Goal: Task Accomplishment & Management: Use online tool/utility

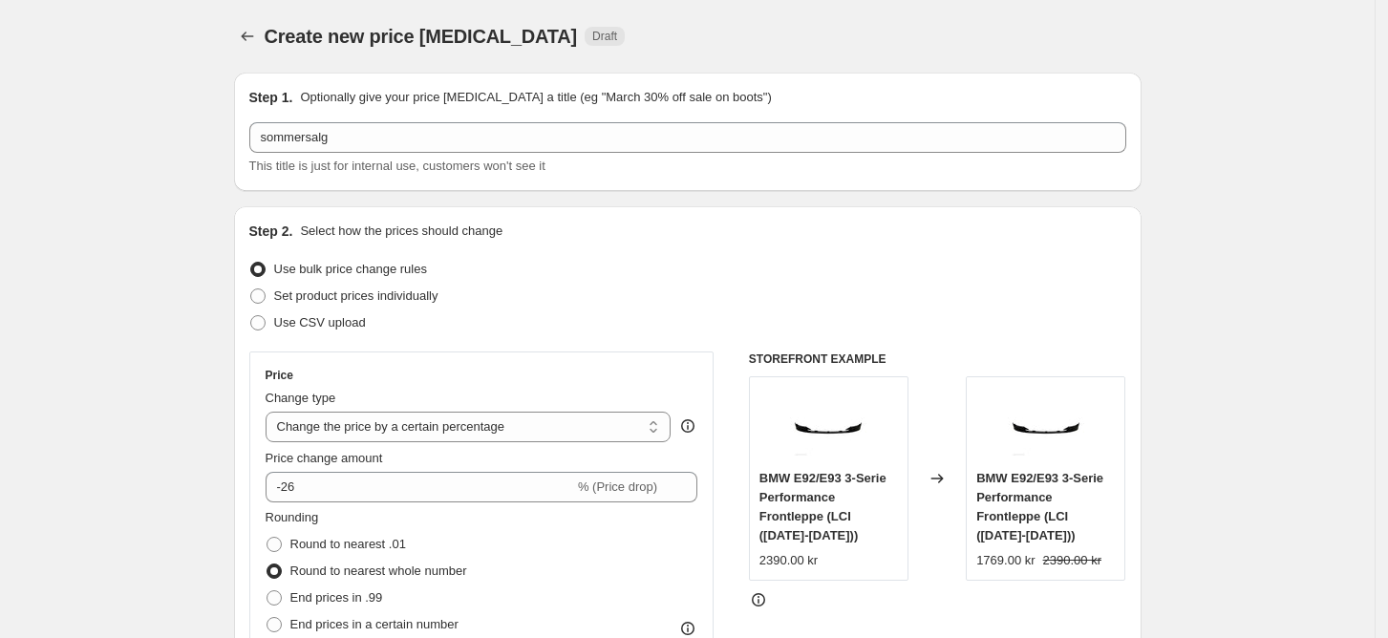
select select "percentage"
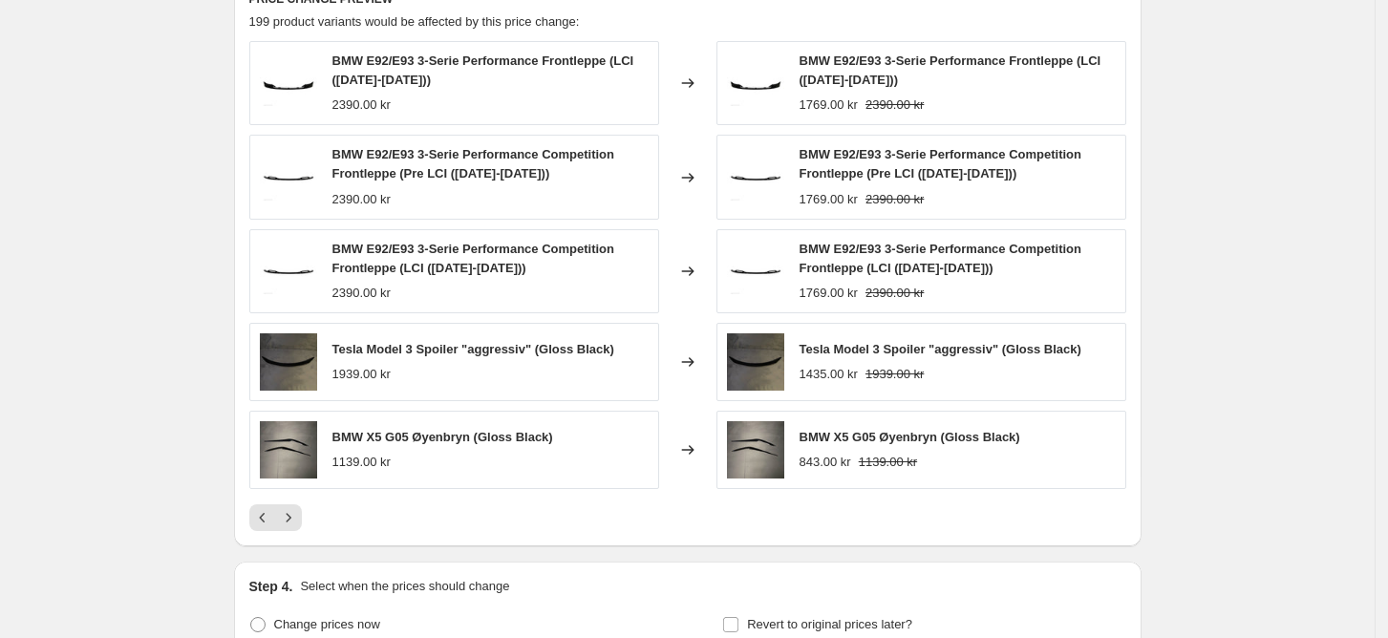
scroll to position [1237, 0]
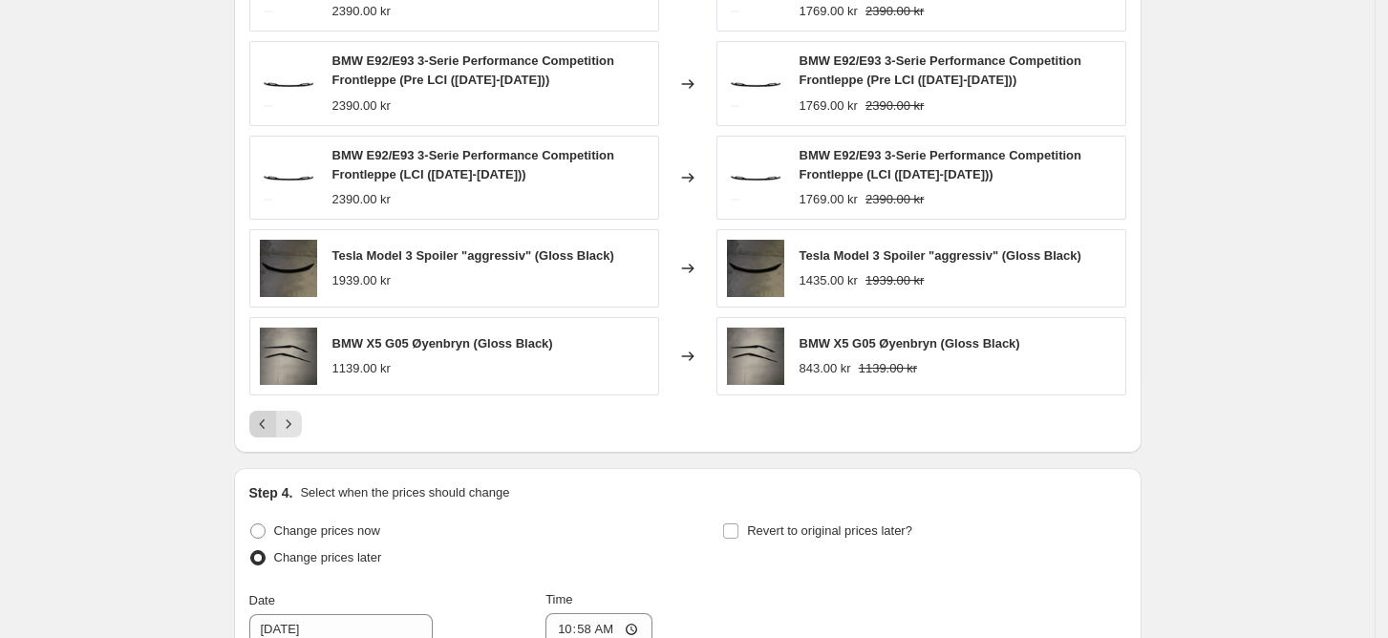
click at [268, 420] on icon "Previous" at bounding box center [262, 424] width 19 height 19
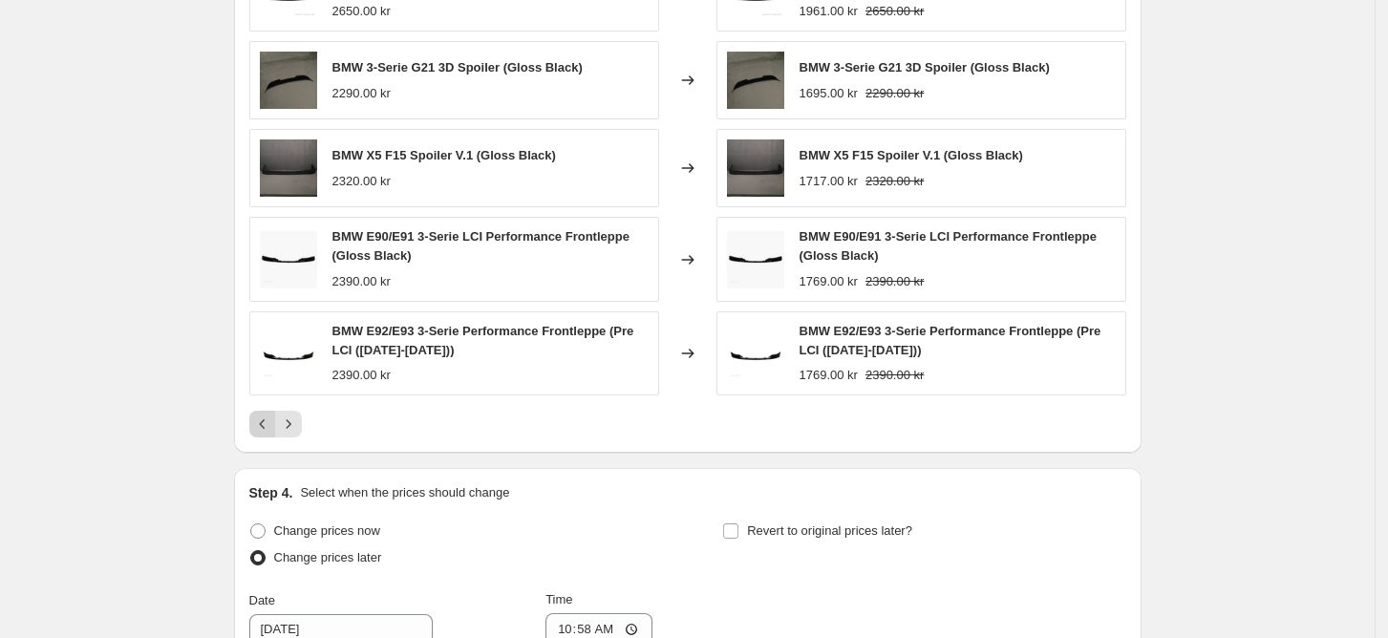
click at [270, 430] on icon "Previous" at bounding box center [262, 424] width 19 height 19
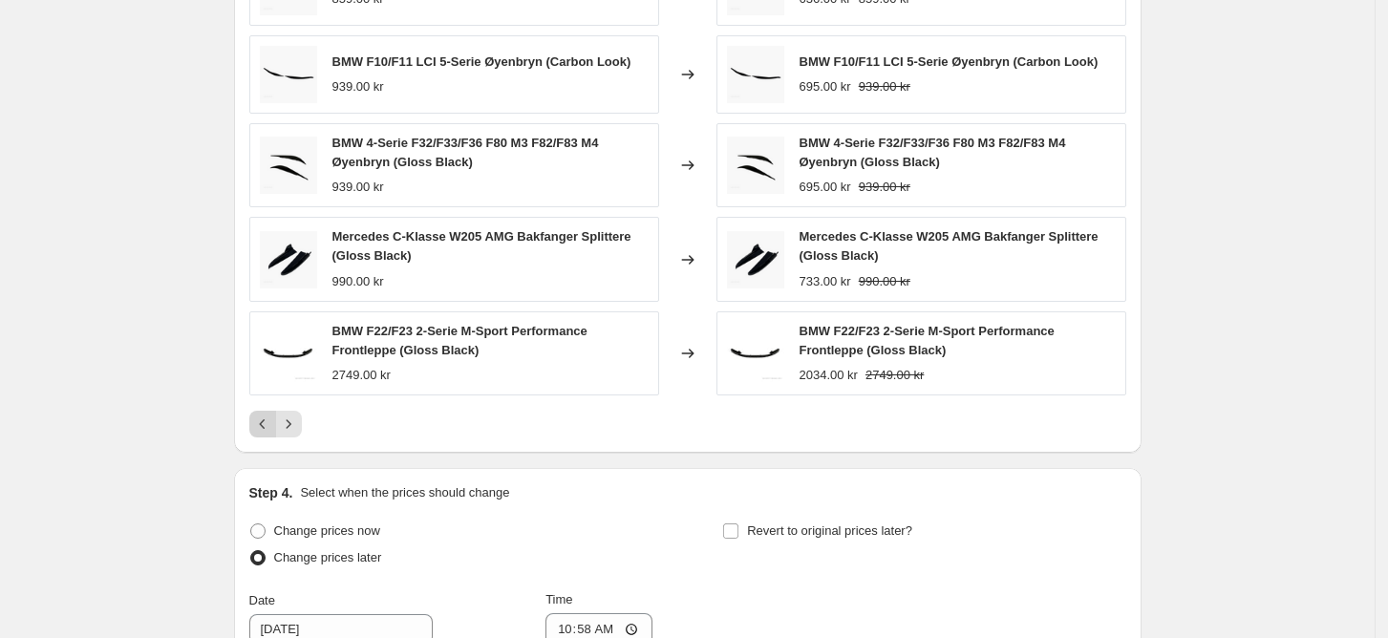
click at [267, 426] on icon "Previous" at bounding box center [262, 424] width 19 height 19
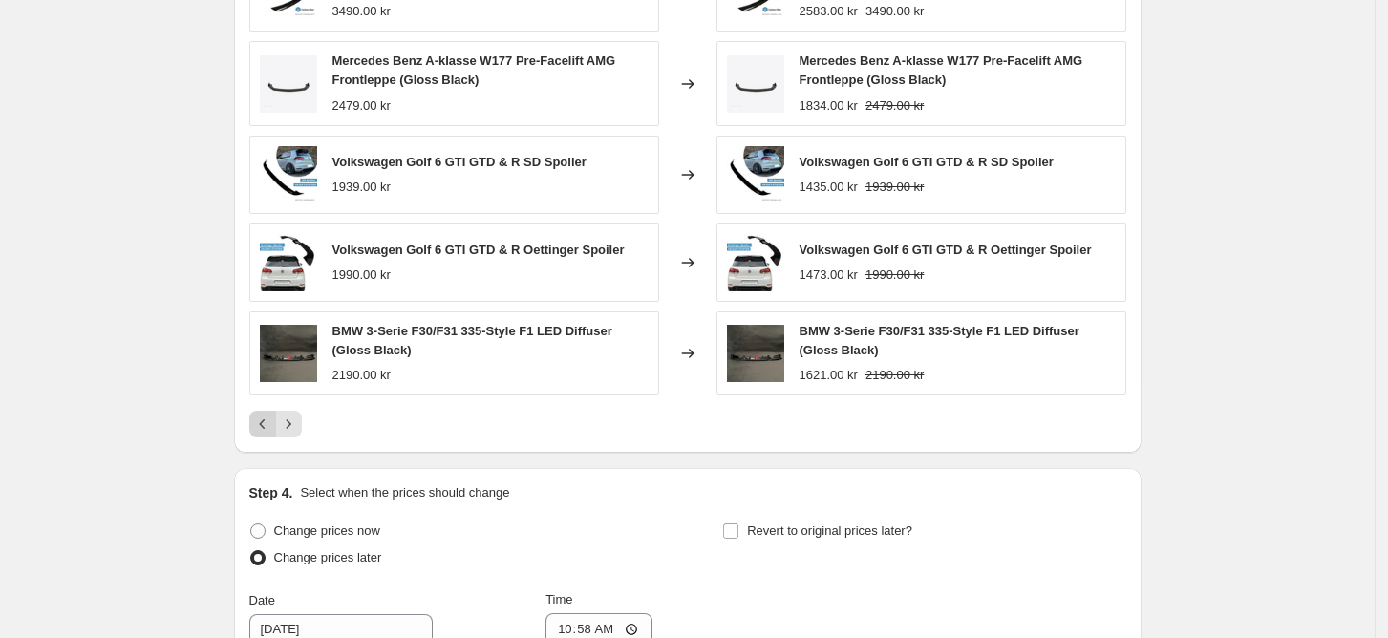
click at [267, 426] on icon "Previous" at bounding box center [262, 424] width 19 height 19
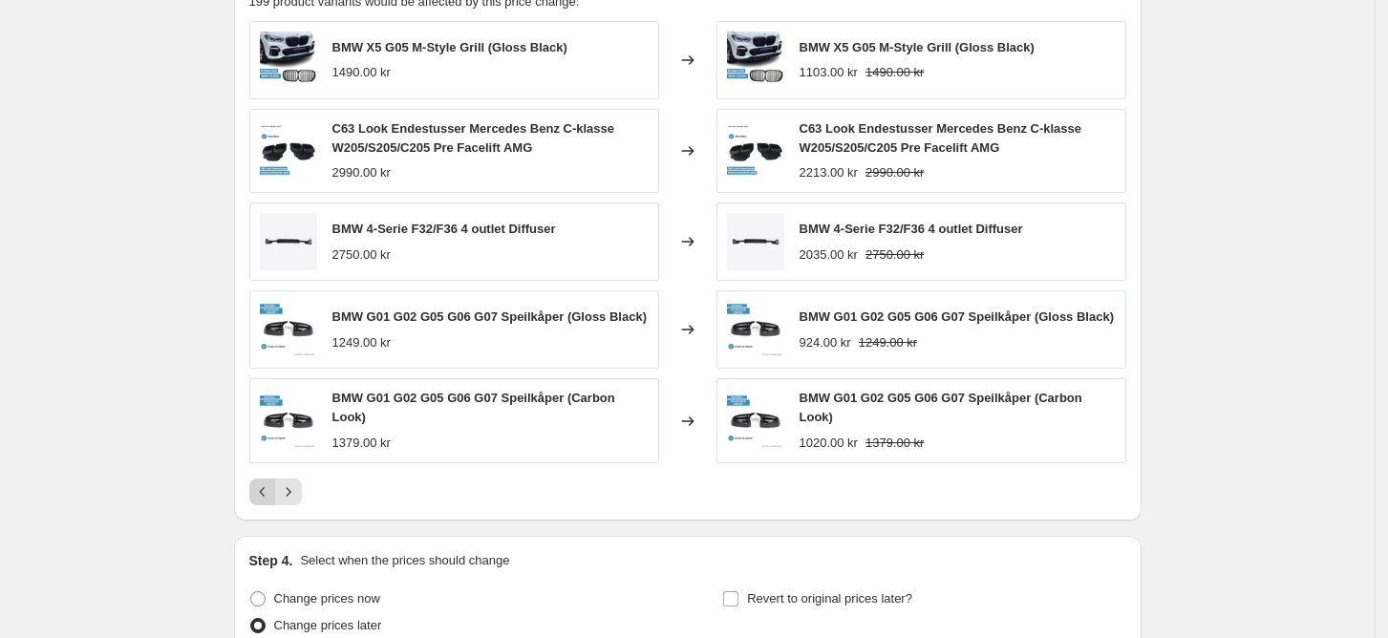
scroll to position [1166, 0]
click at [264, 484] on icon "Previous" at bounding box center [262, 490] width 19 height 19
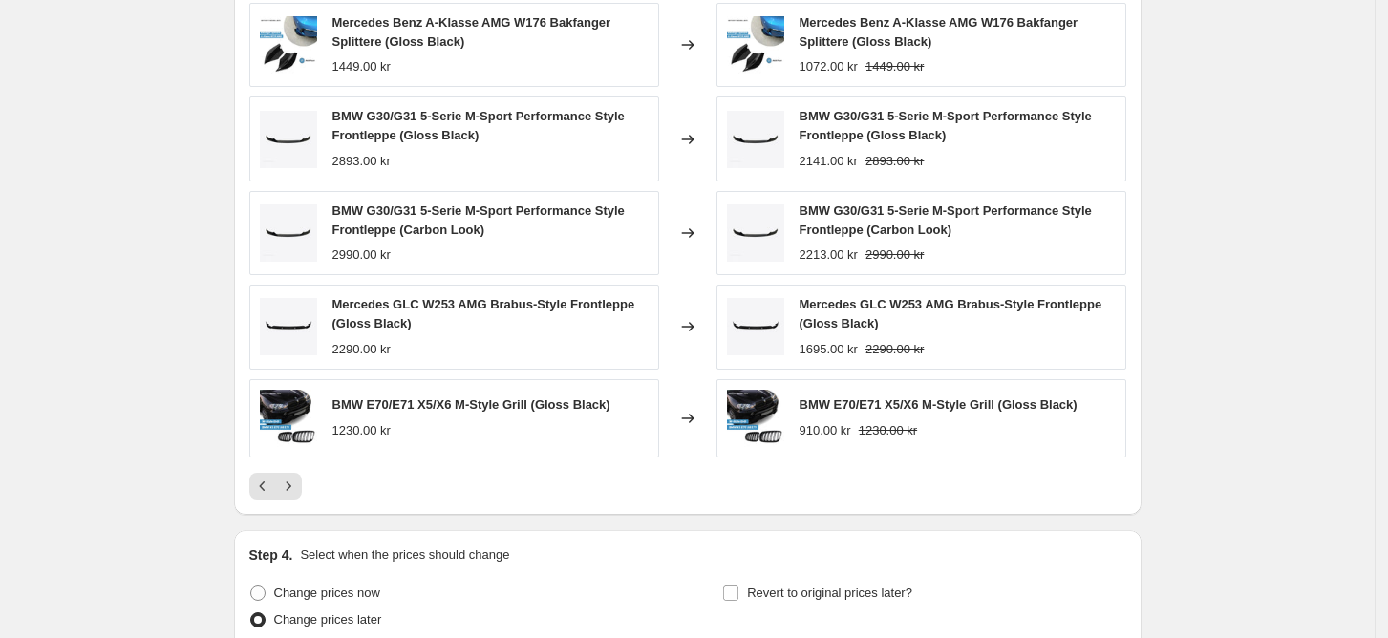
scroll to position [1184, 0]
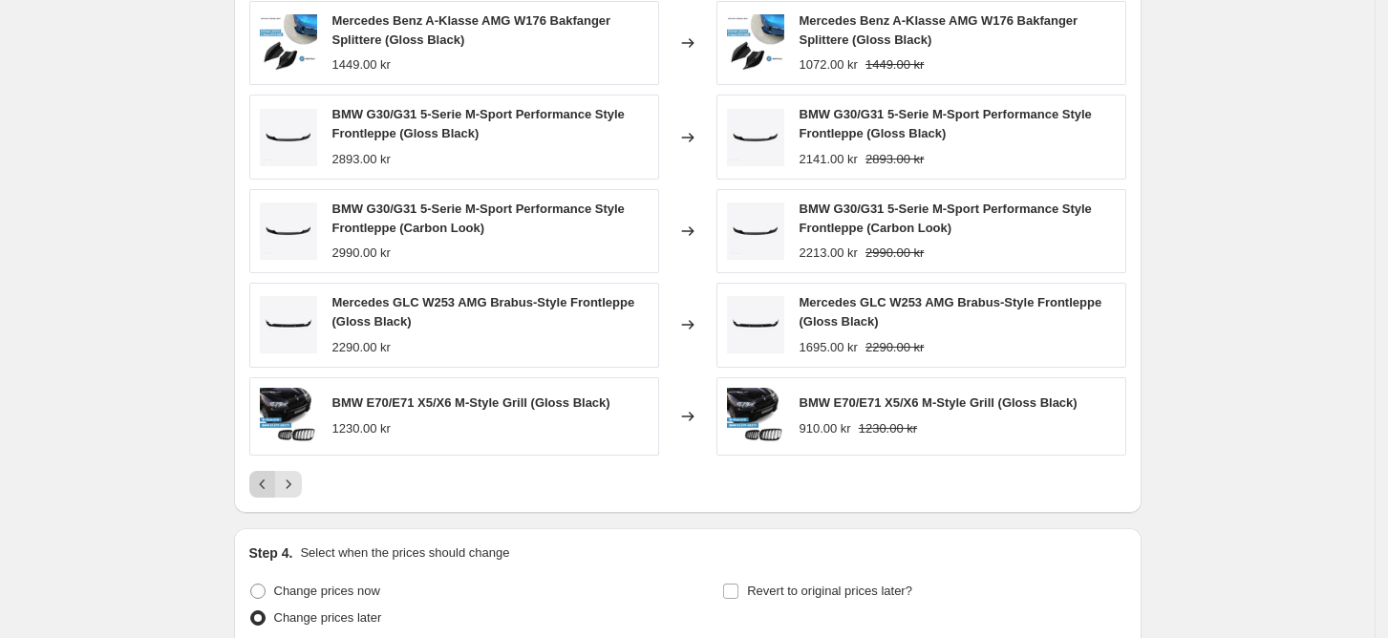
click at [272, 484] on icon "Previous" at bounding box center [262, 484] width 19 height 19
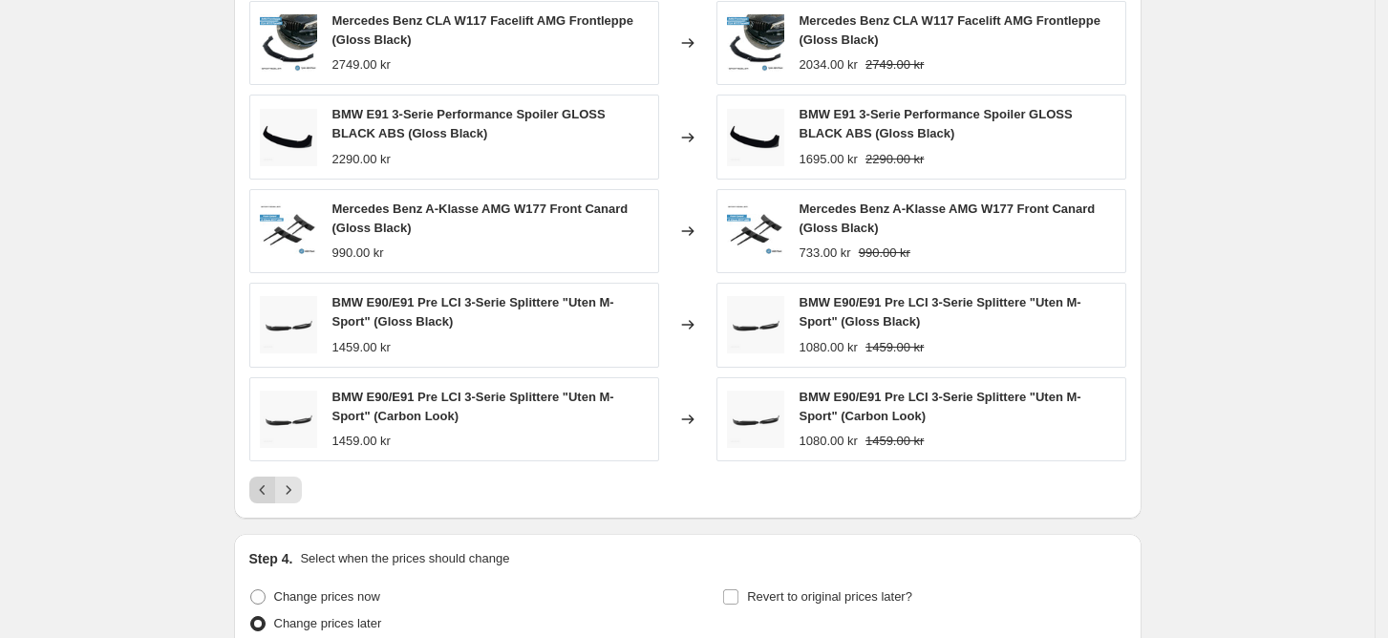
click at [271, 492] on icon "Previous" at bounding box center [262, 490] width 19 height 19
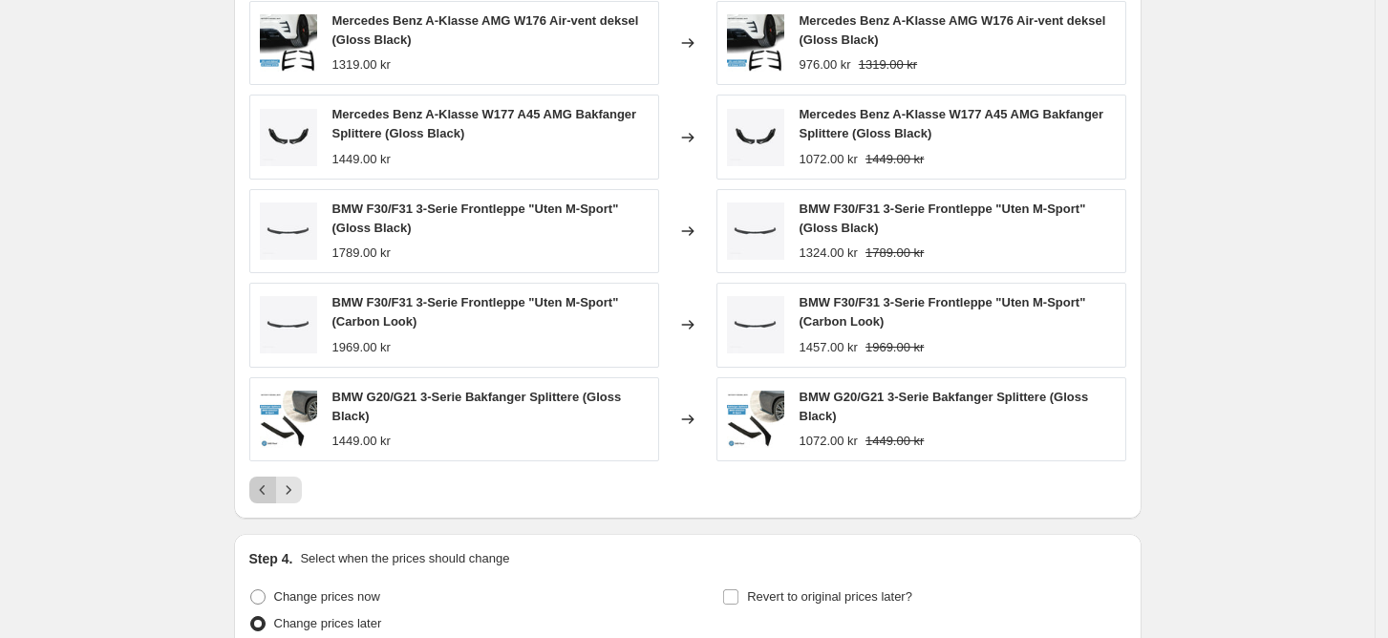
click at [268, 493] on icon "Previous" at bounding box center [262, 490] width 19 height 19
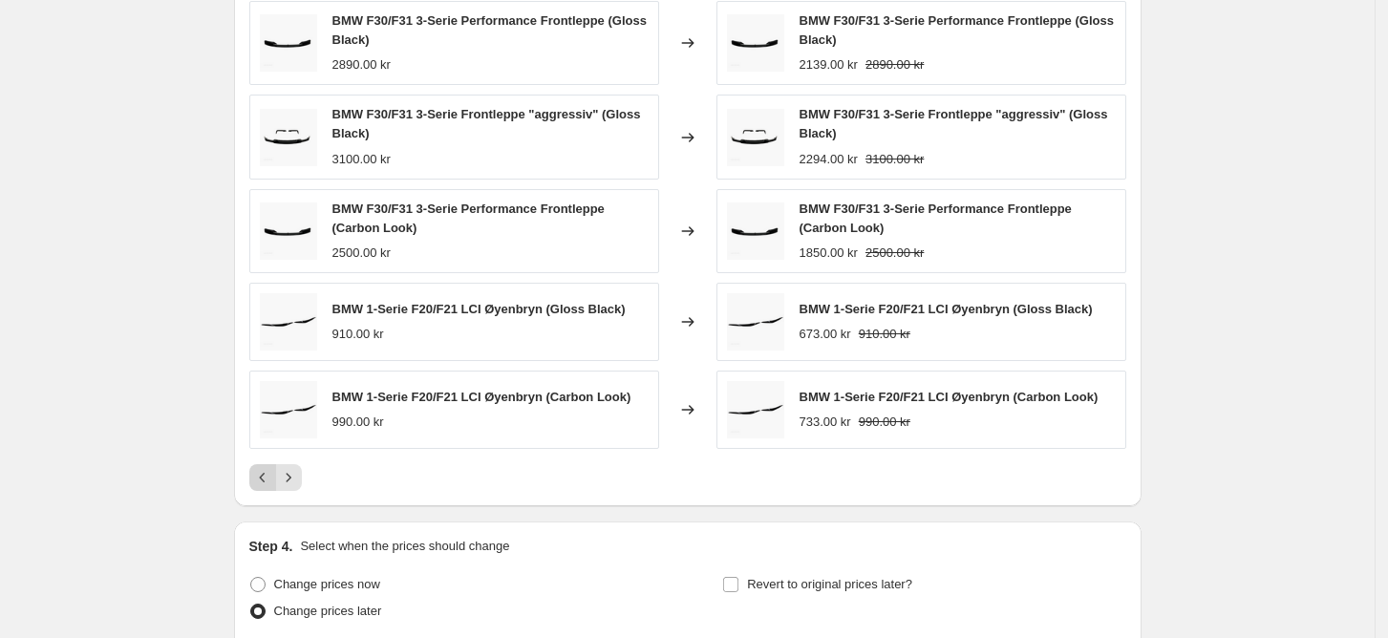
click at [272, 477] on icon "Previous" at bounding box center [262, 477] width 19 height 19
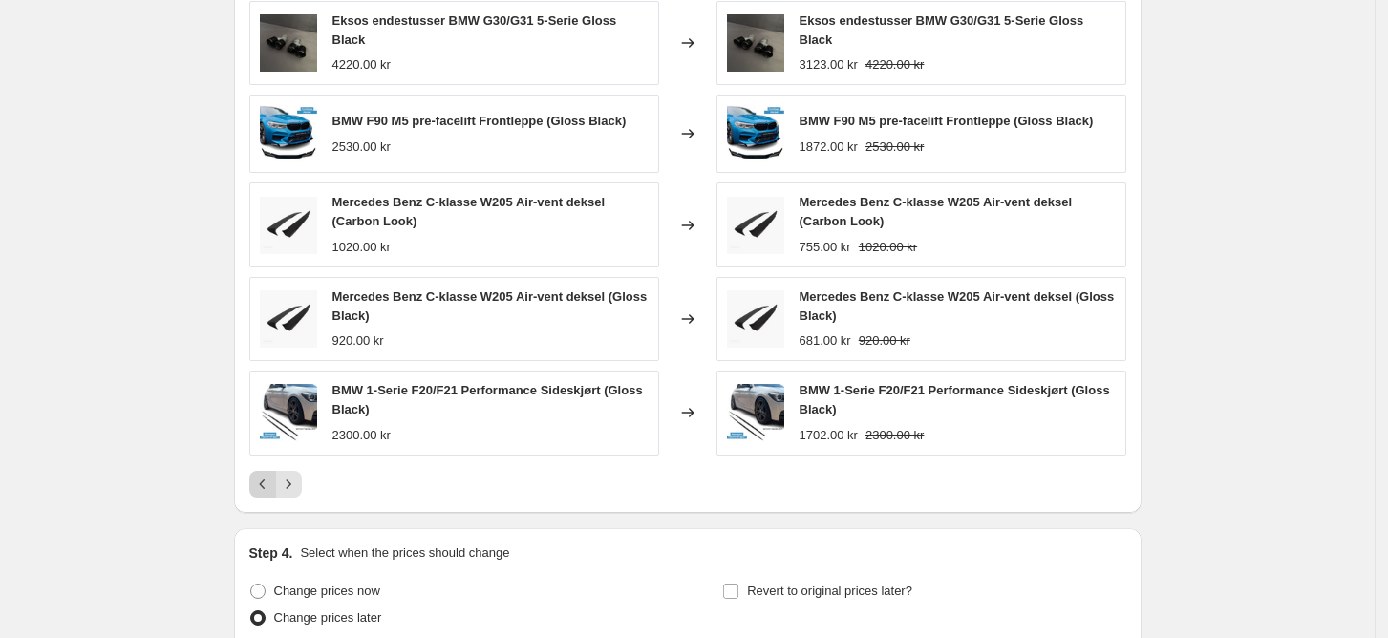
click at [262, 484] on icon "Previous" at bounding box center [262, 484] width 19 height 19
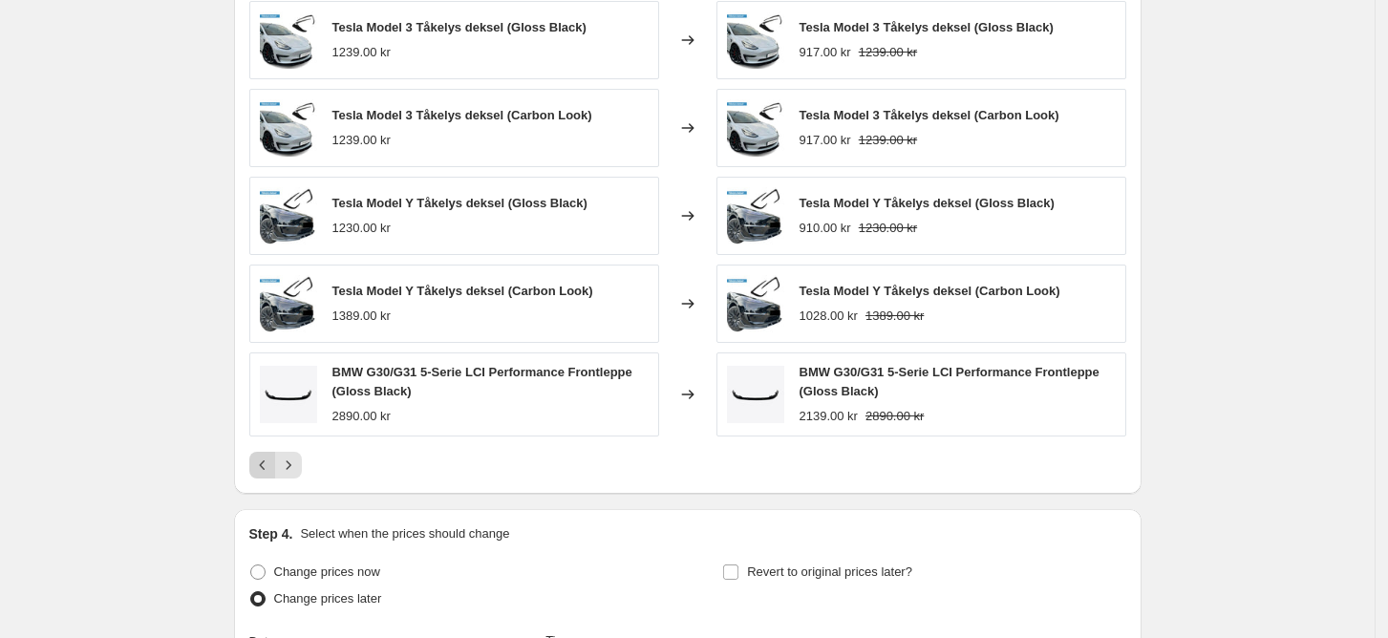
click at [268, 458] on icon "Previous" at bounding box center [262, 465] width 19 height 19
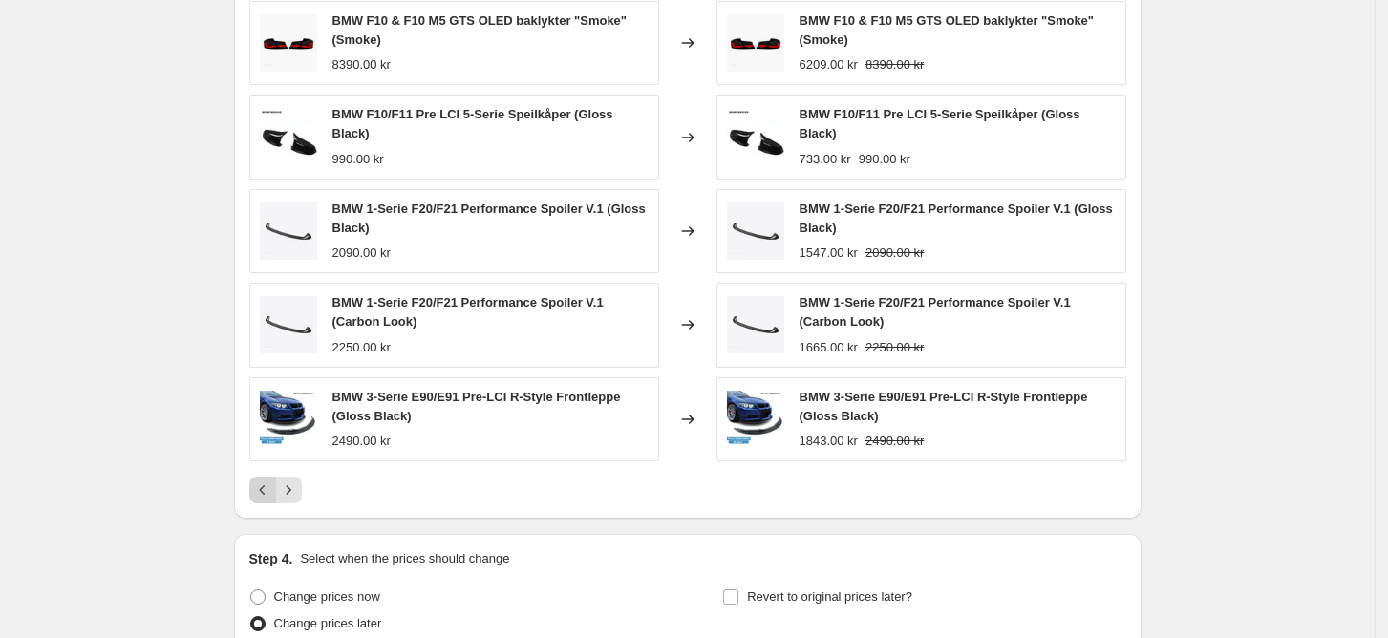
click at [265, 485] on icon "Previous" at bounding box center [262, 490] width 6 height 10
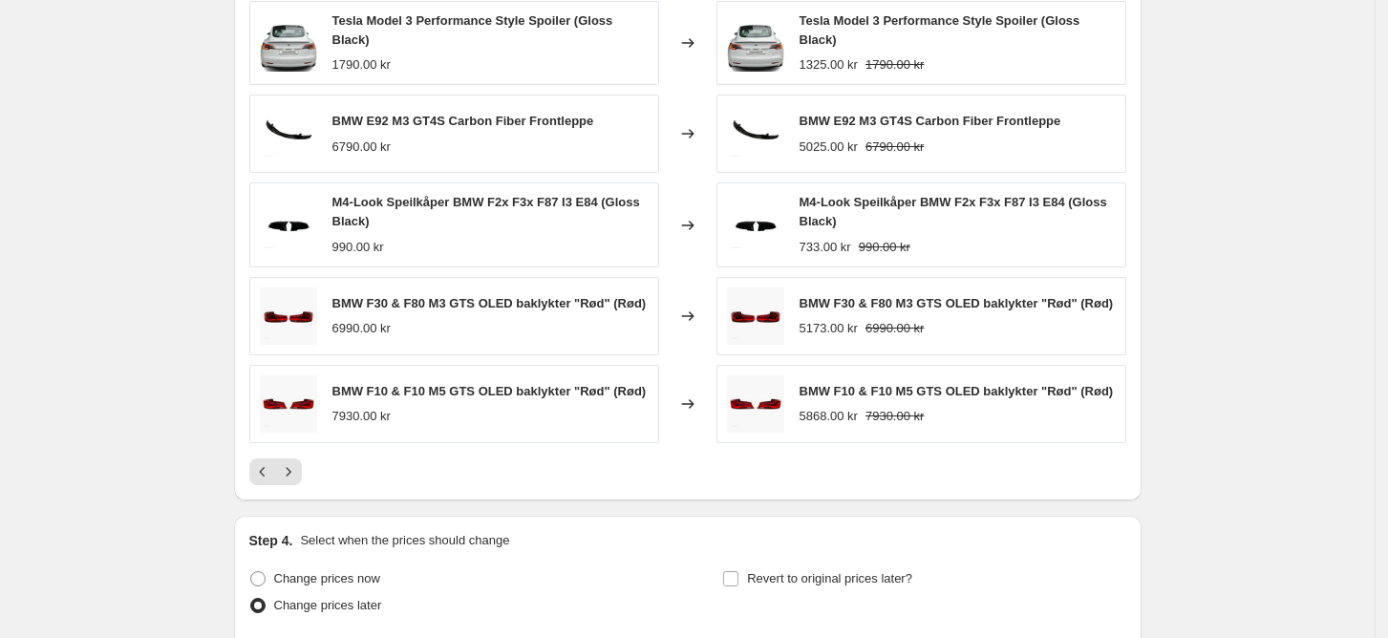
click at [258, 460] on button "Previous" at bounding box center [262, 472] width 27 height 27
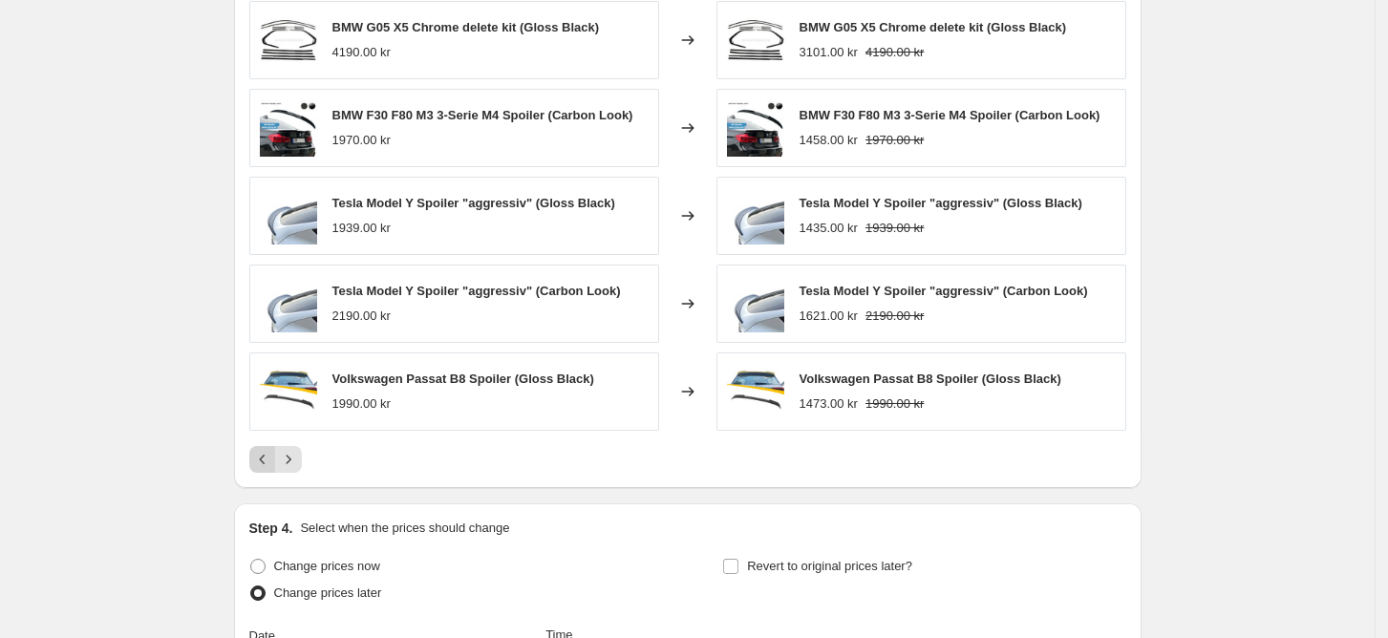
click at [260, 463] on icon "Previous" at bounding box center [262, 459] width 19 height 19
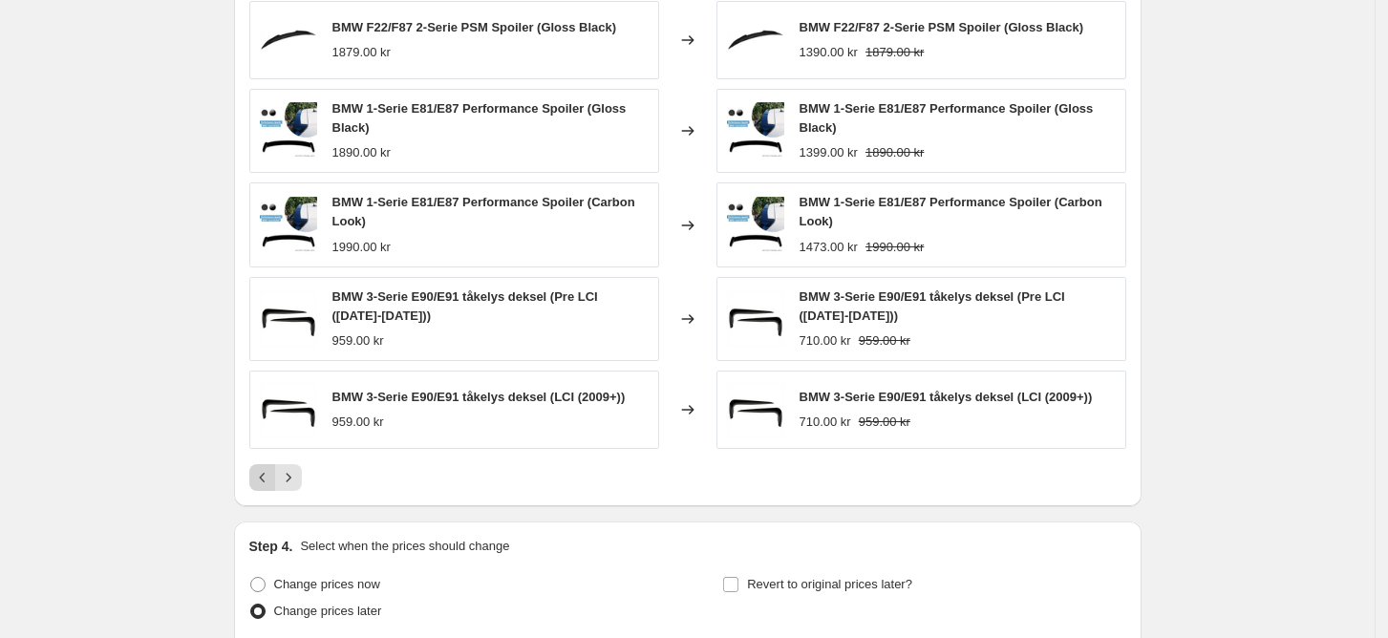
click at [260, 463] on div "BMW F22/F87 2-Serie PSM Spoiler (Gloss Black) 1879.00 kr Changed to BMW F22/F87…" at bounding box center [687, 246] width 877 height 490
click at [265, 475] on icon "Previous" at bounding box center [262, 477] width 19 height 19
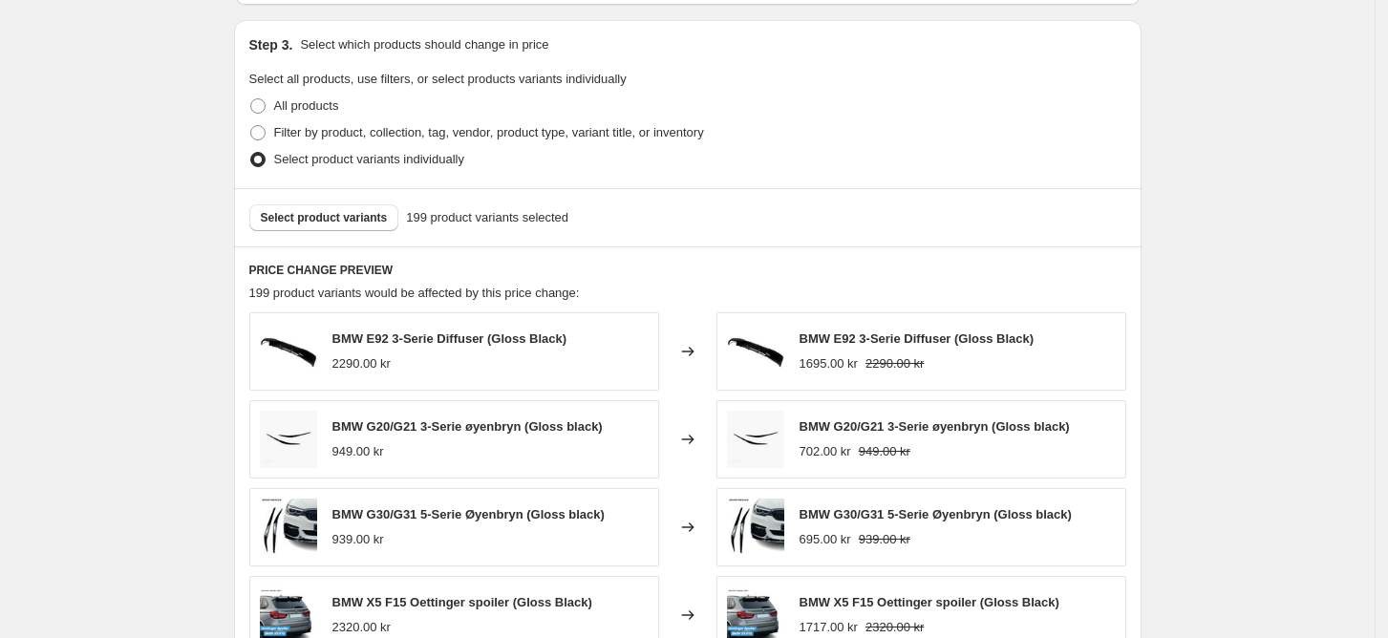
scroll to position [685, 0]
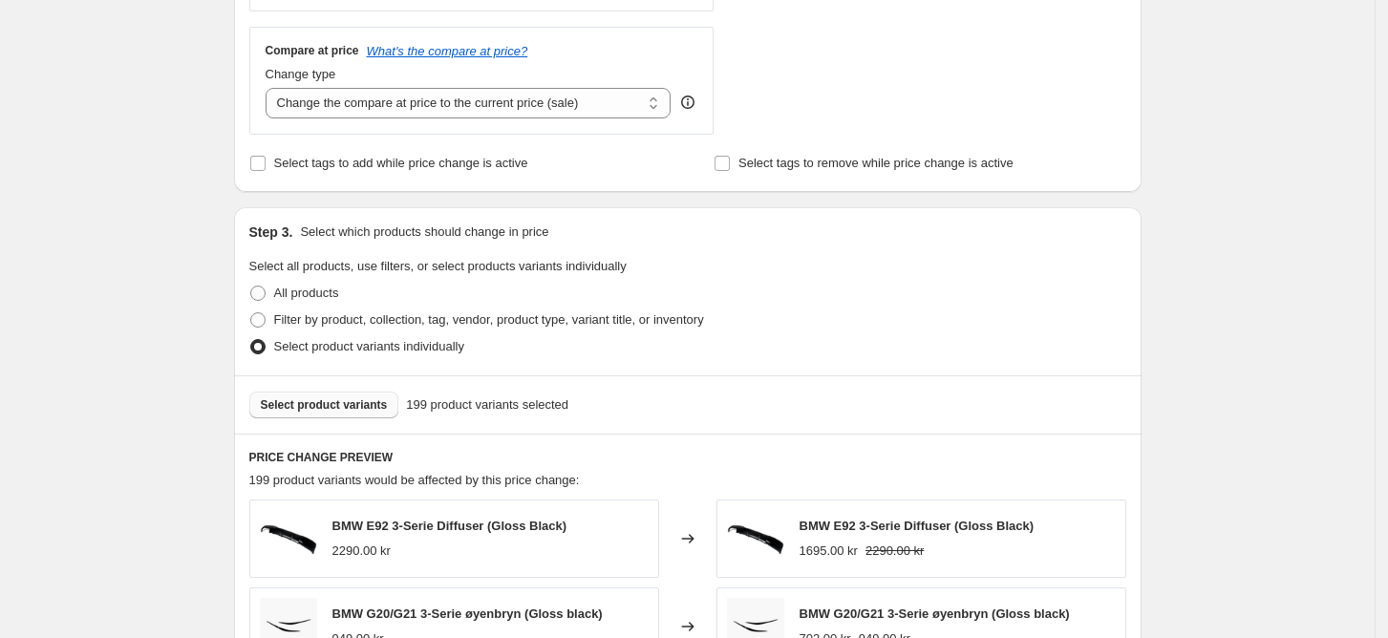
click at [347, 397] on button "Select product variants" at bounding box center [324, 405] width 150 height 27
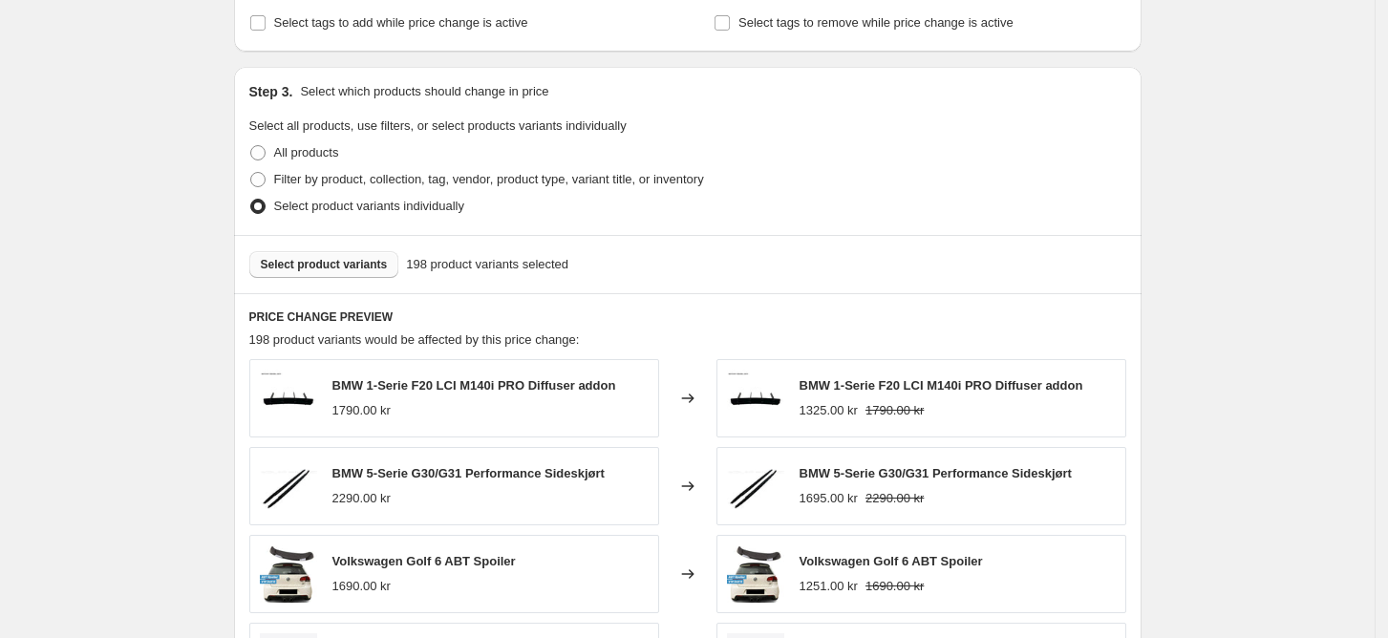
scroll to position [766, 0]
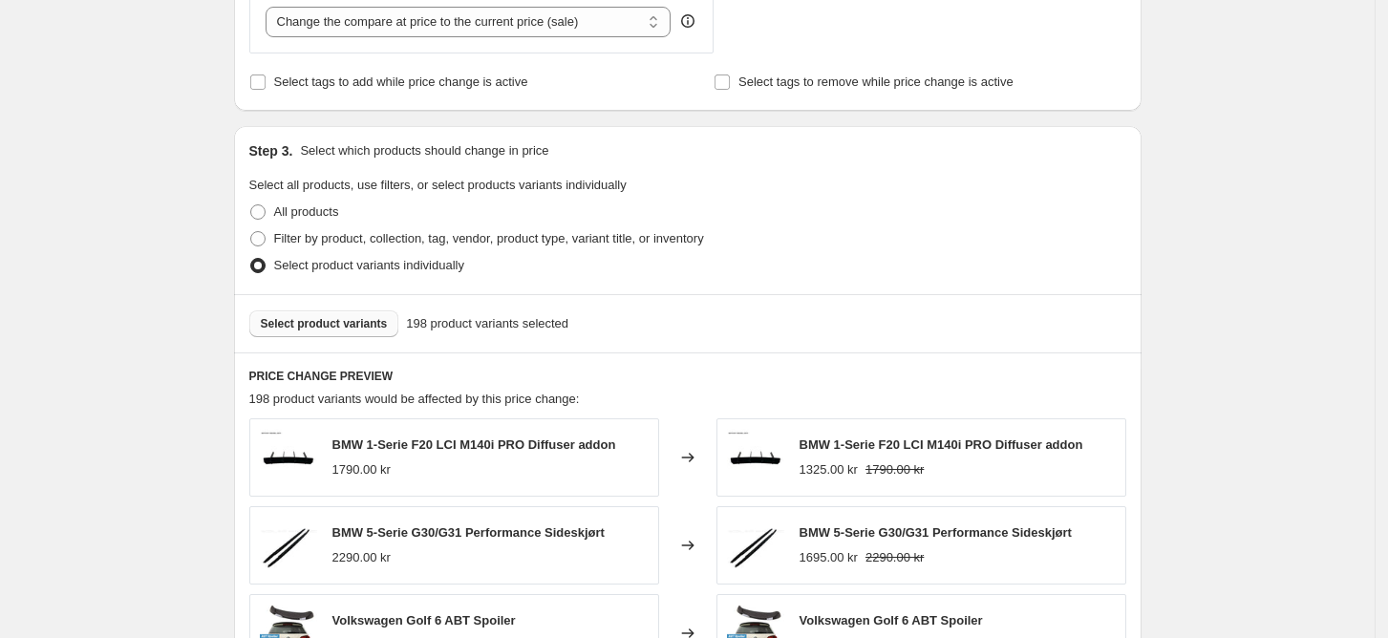
click at [352, 317] on span "Select product variants" at bounding box center [324, 323] width 127 height 15
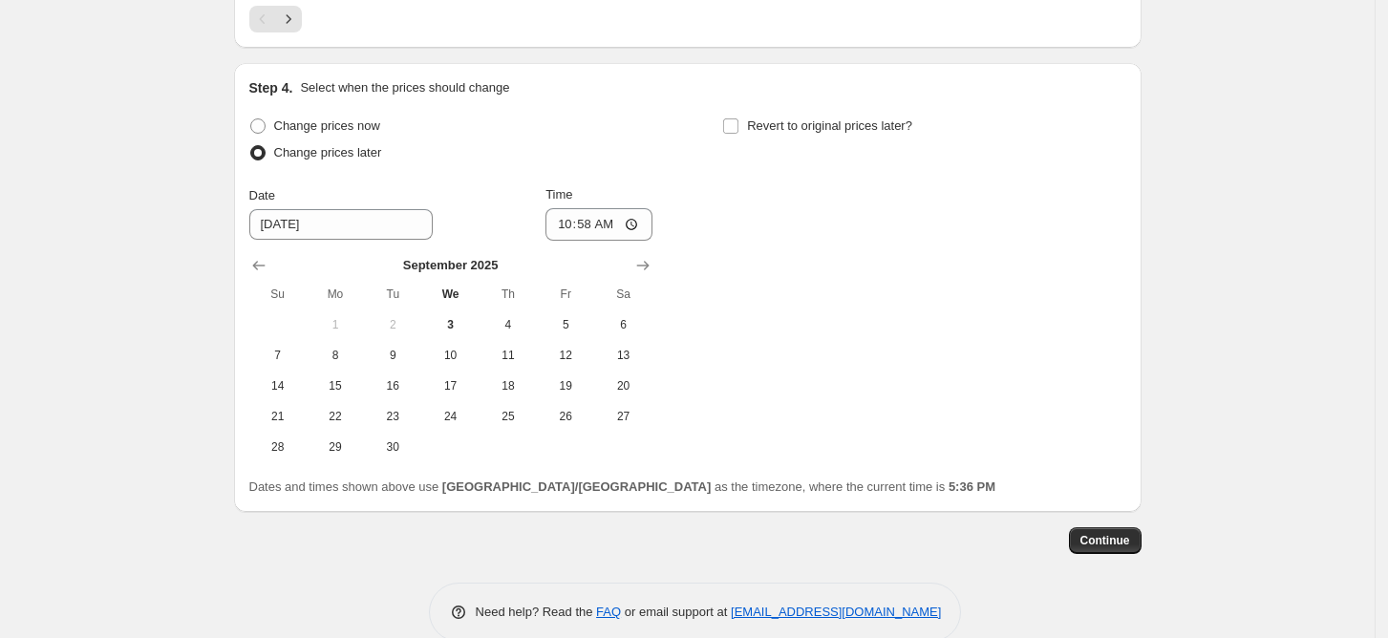
scroll to position [1628, 0]
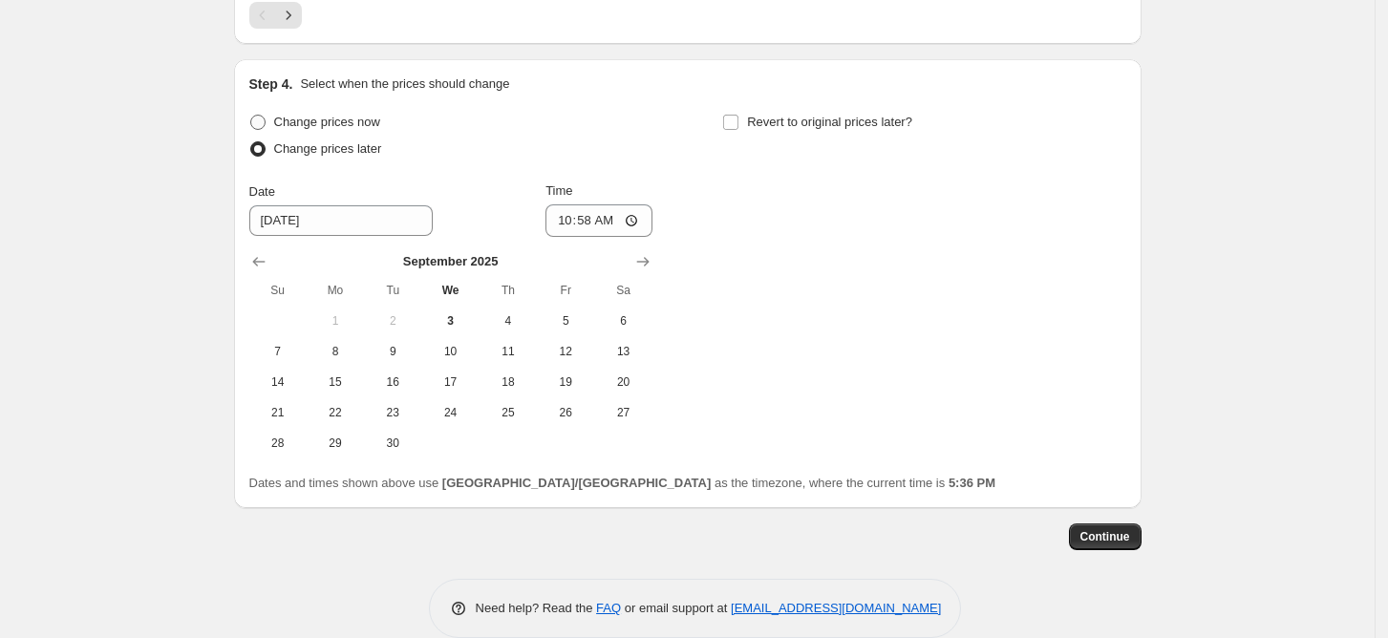
click at [365, 118] on span "Change prices now" at bounding box center [327, 122] width 106 height 14
click at [251, 116] on input "Change prices now" at bounding box center [250, 115] width 1 height 1
radio input "true"
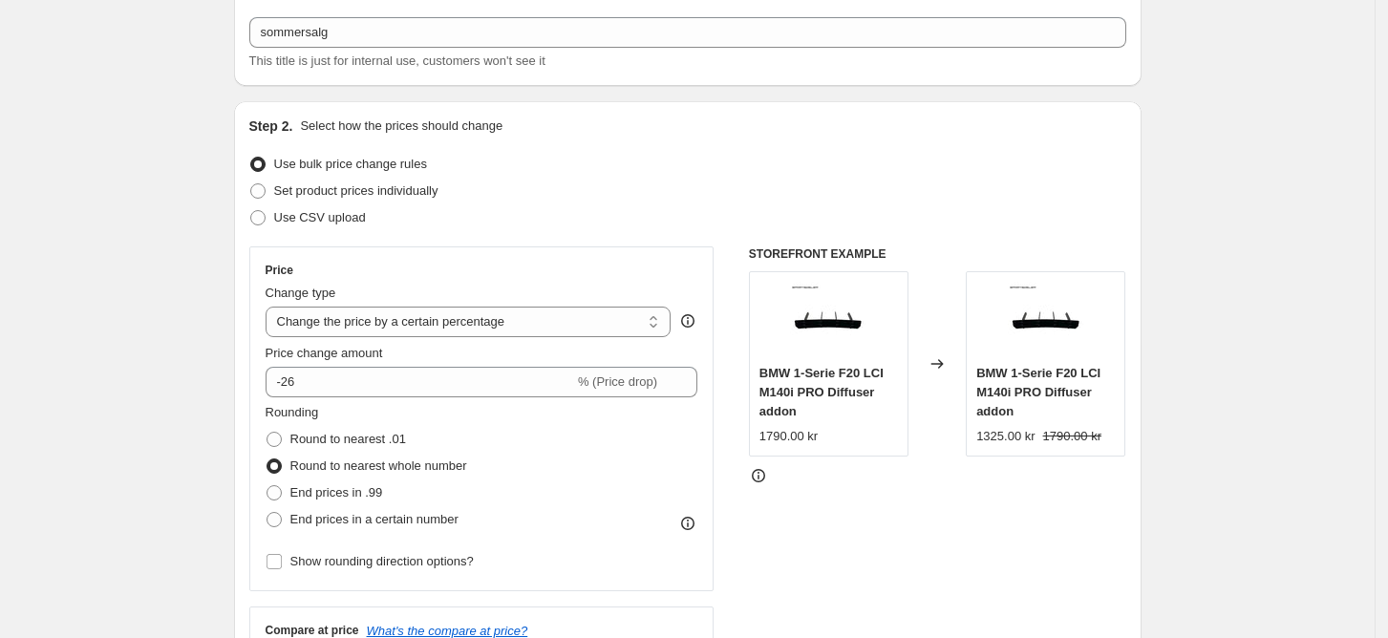
scroll to position [0, 0]
